Goal: Transaction & Acquisition: Purchase product/service

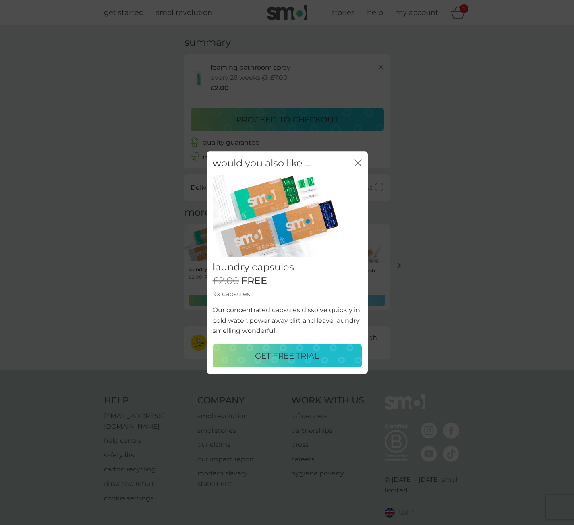
click at [360, 160] on icon "close" at bounding box center [359, 163] width 3 height 6
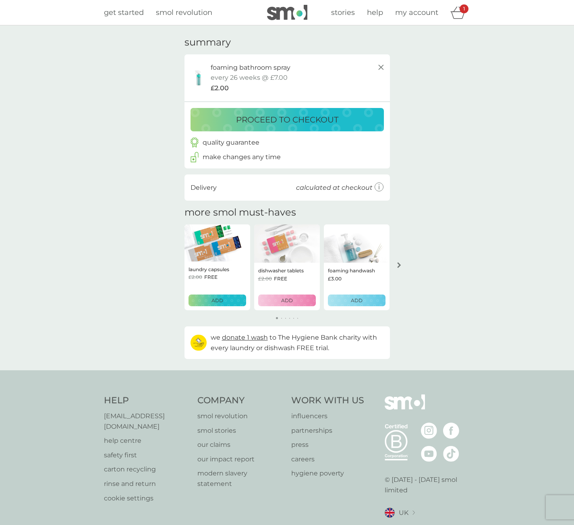
click at [401, 263] on div "arrow right" at bounding box center [399, 265] width 6 height 6
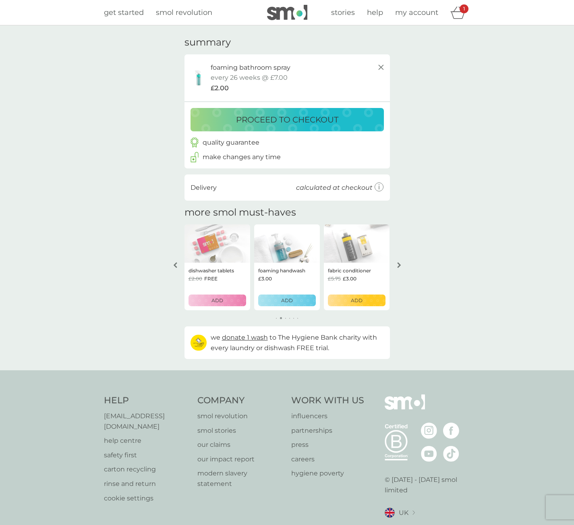
click at [400, 264] on icon "arrow right" at bounding box center [399, 265] width 4 height 6
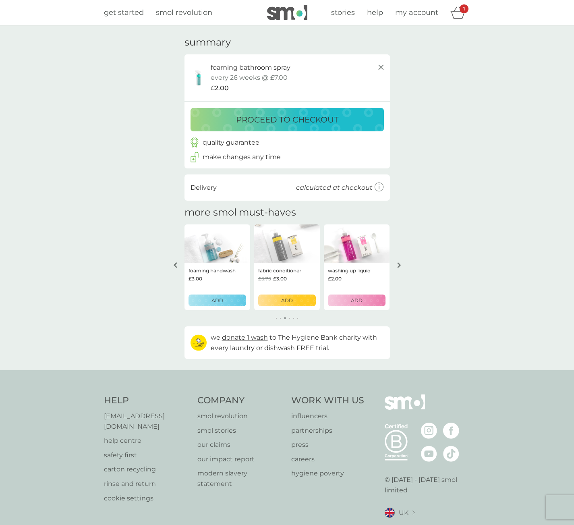
click at [400, 264] on icon "arrow right" at bounding box center [399, 265] width 4 height 6
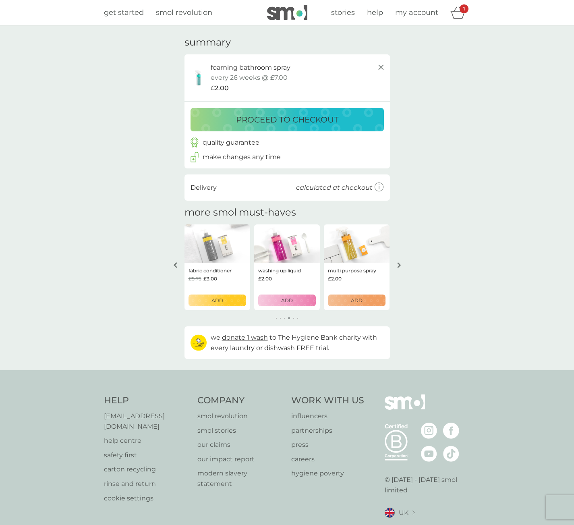
click at [400, 264] on icon "arrow right" at bounding box center [399, 265] width 4 height 6
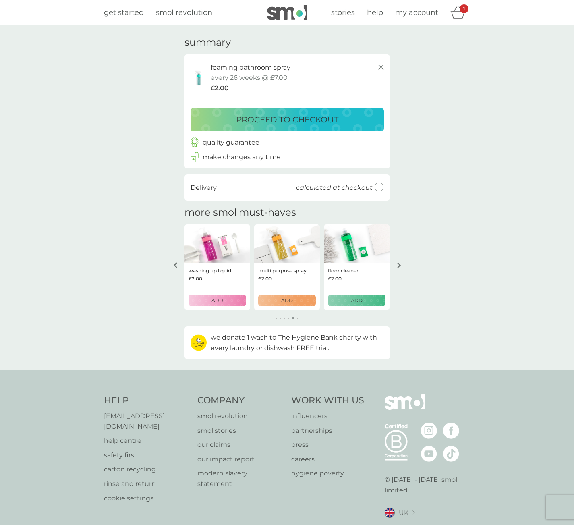
click at [400, 264] on icon "arrow right" at bounding box center [399, 265] width 4 height 6
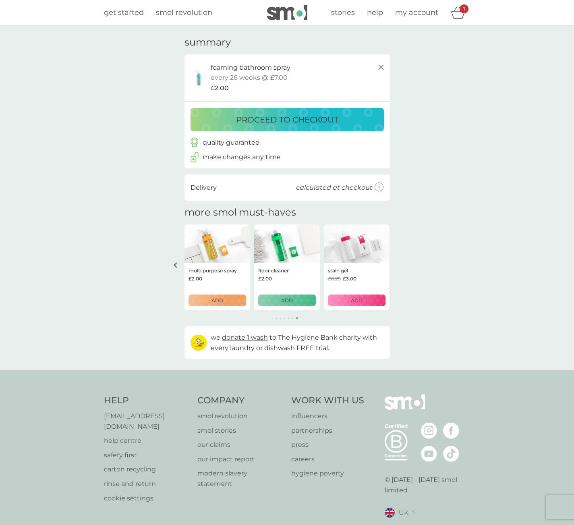
click at [400, 264] on div "your basket summary foaming bathroom spray starter pack every 26 weeks @ £7.00 …" at bounding box center [287, 197] width 574 height 345
click at [357, 115] on div "proceed to checkout" at bounding box center [287, 119] width 177 height 13
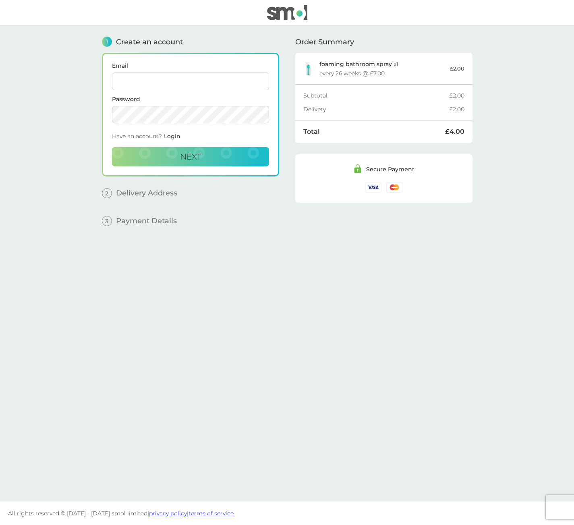
click at [288, 18] on img at bounding box center [287, 12] width 40 height 15
